Goal: Transaction & Acquisition: Book appointment/travel/reservation

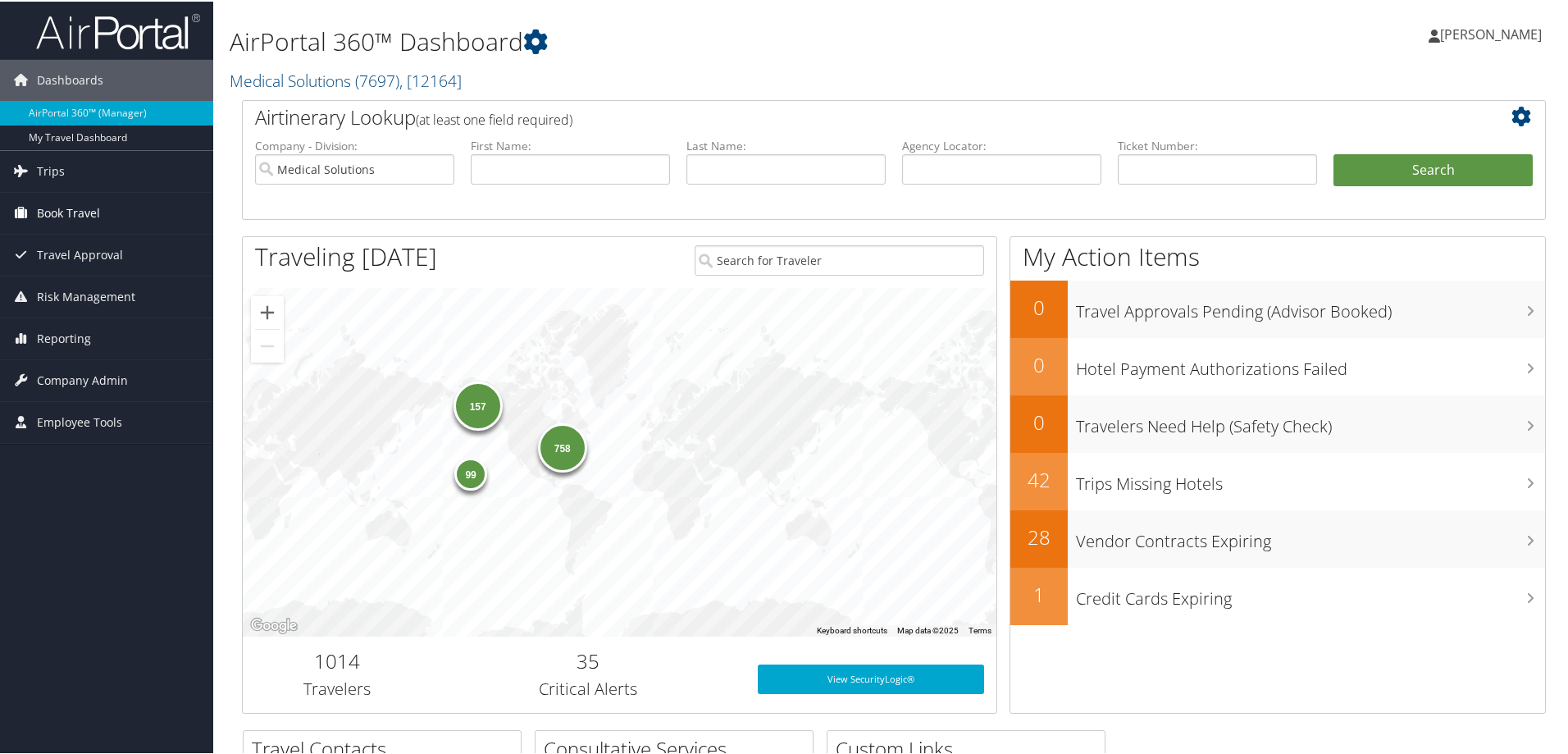
click at [64, 210] on span "Book Travel" at bounding box center [68, 211] width 64 height 41
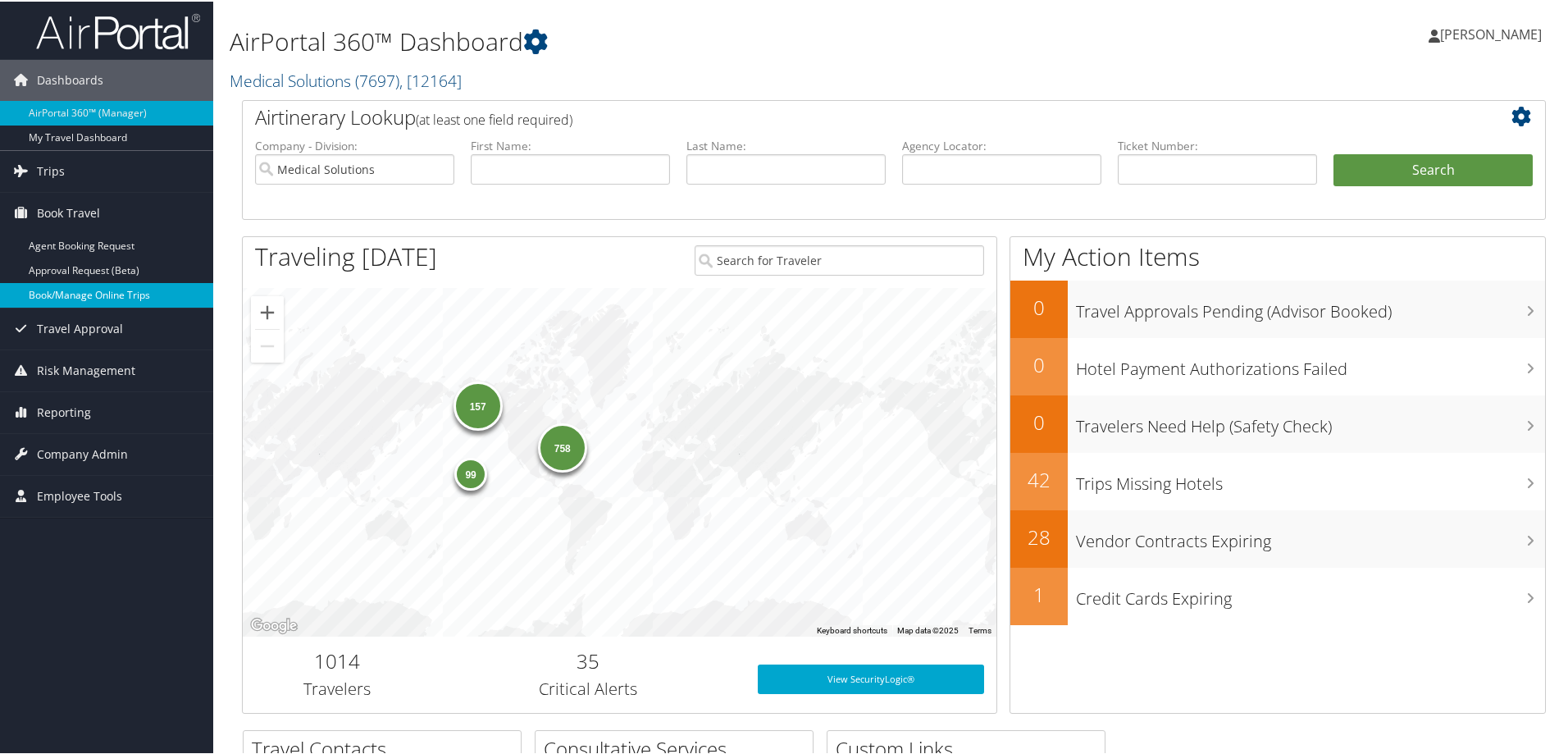
click at [50, 293] on link "Book/Manage Online Trips" at bounding box center [106, 293] width 213 height 25
